Goal: Find specific page/section: Find specific page/section

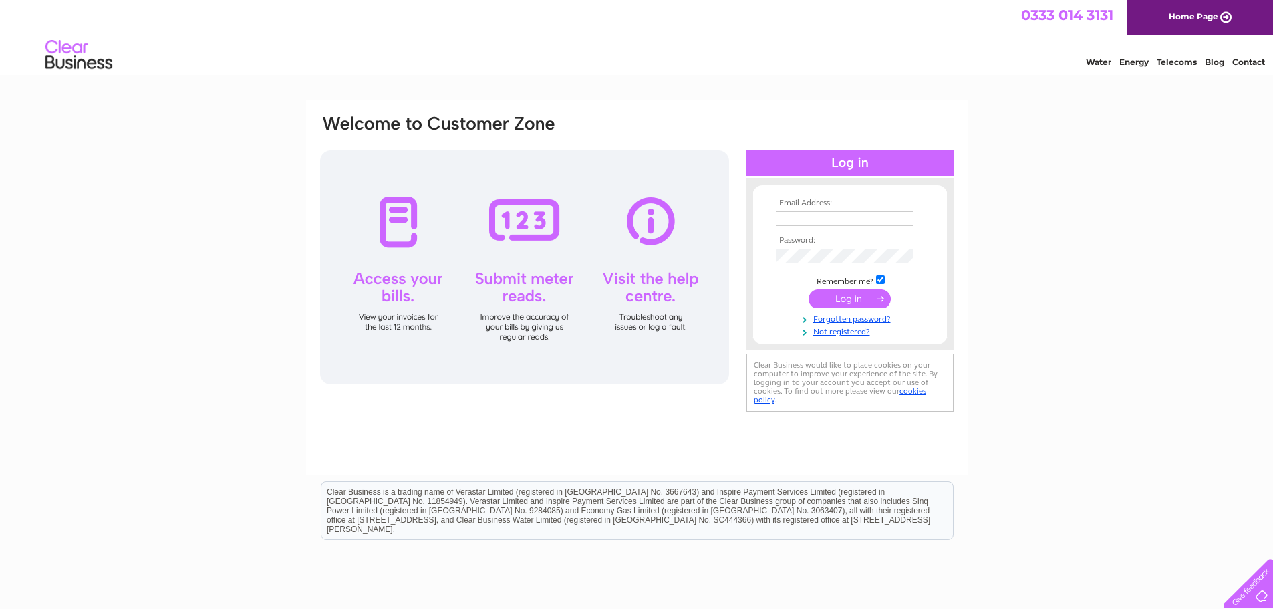
type input "[PERSON_NAME][EMAIL_ADDRESS][DOMAIN_NAME]"
click at [851, 297] on input "submit" at bounding box center [849, 298] width 82 height 19
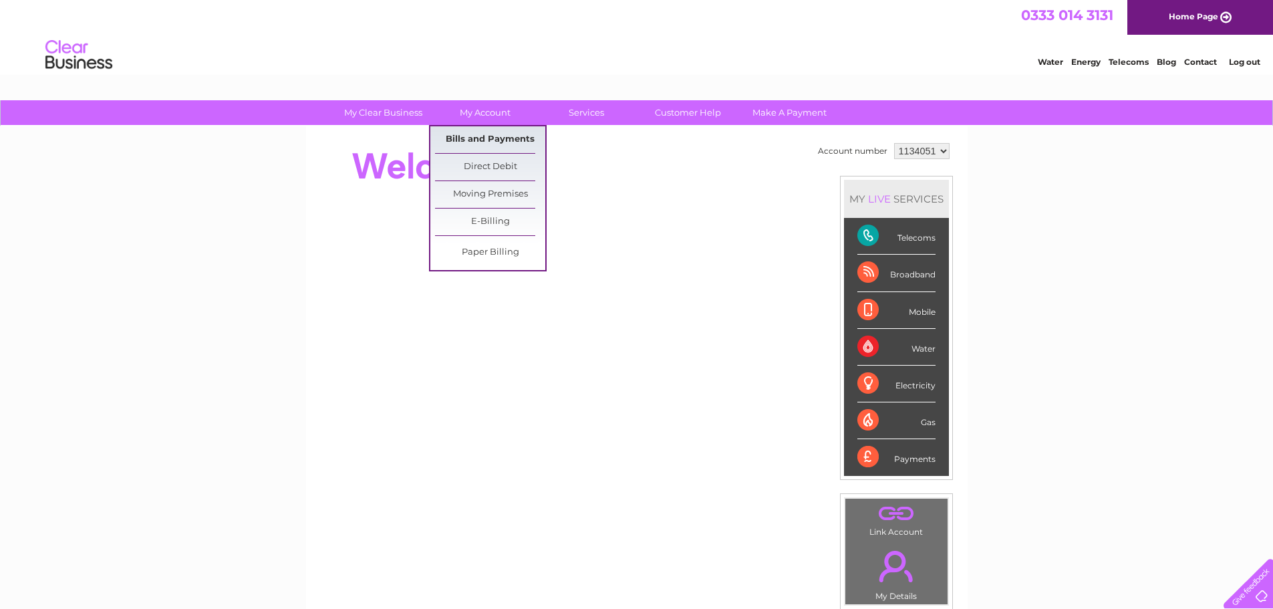
click at [490, 136] on link "Bills and Payments" at bounding box center [490, 139] width 110 height 27
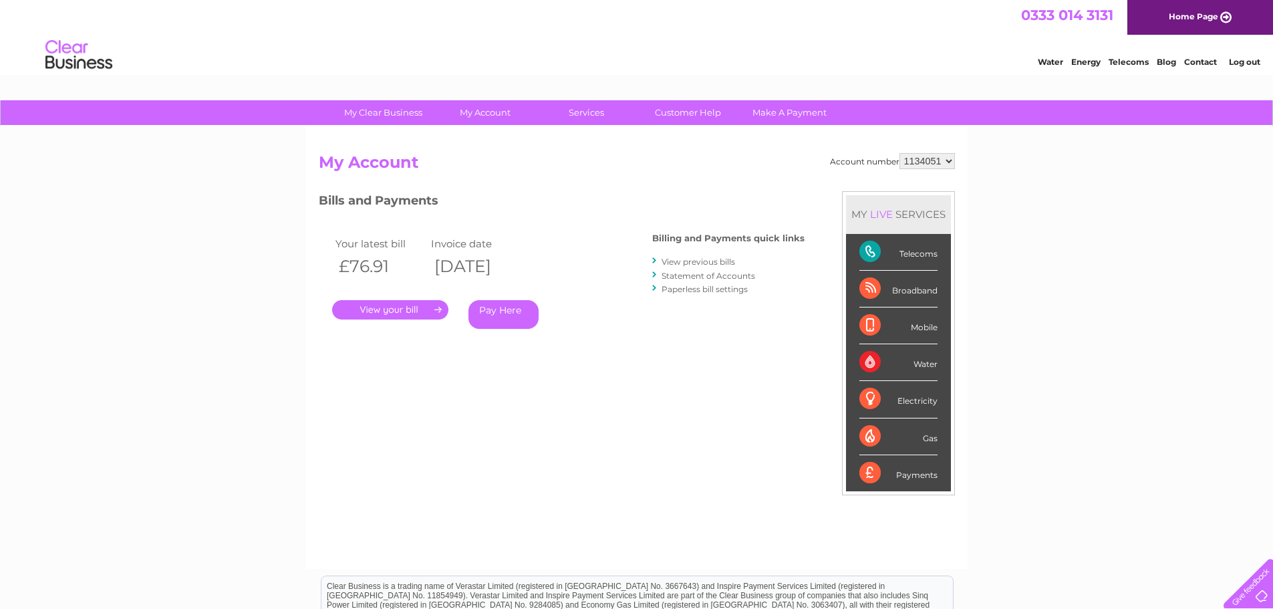
click at [407, 306] on link "." at bounding box center [390, 309] width 116 height 19
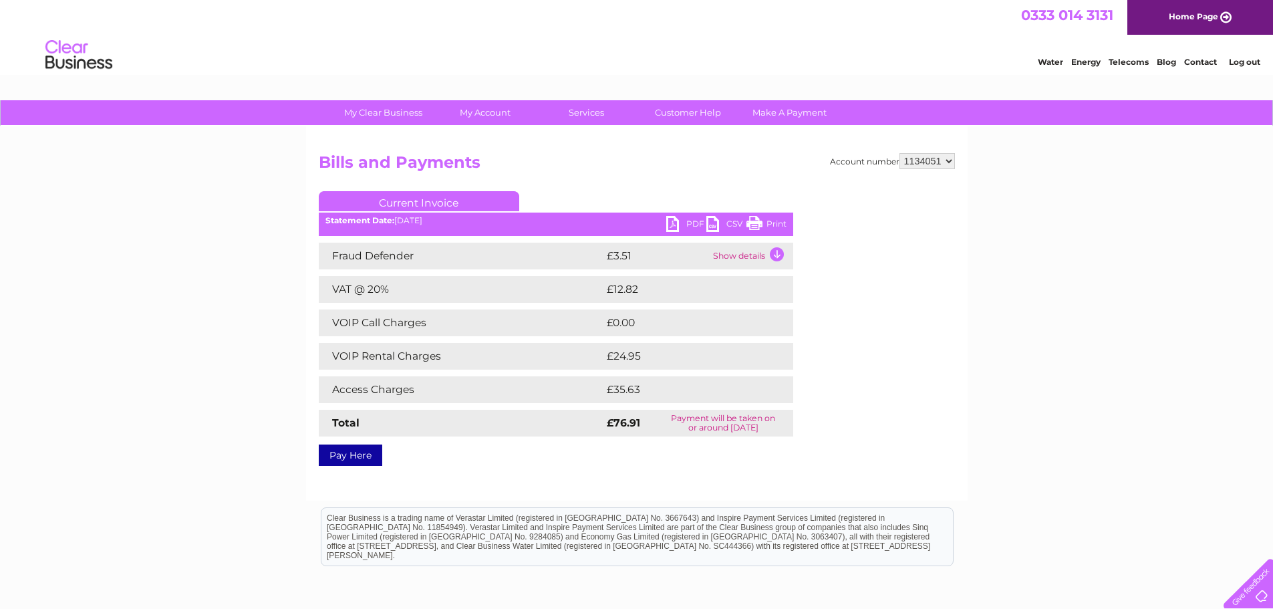
drag, startPoint x: 770, startPoint y: 224, endPoint x: 980, endPoint y: 17, distance: 294.3
click at [770, 224] on link "Print" at bounding box center [766, 225] width 40 height 19
